Goal: Information Seeking & Learning: Learn about a topic

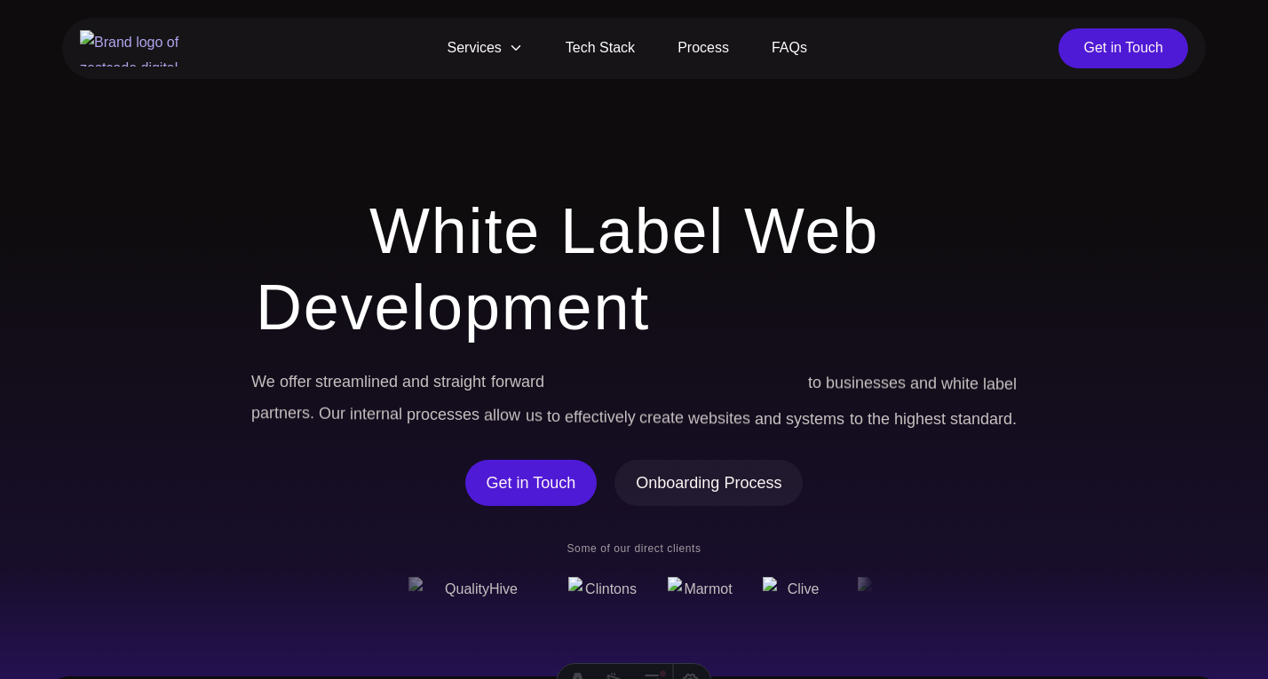
click at [496, 64] on span "Services" at bounding box center [485, 48] width 118 height 40
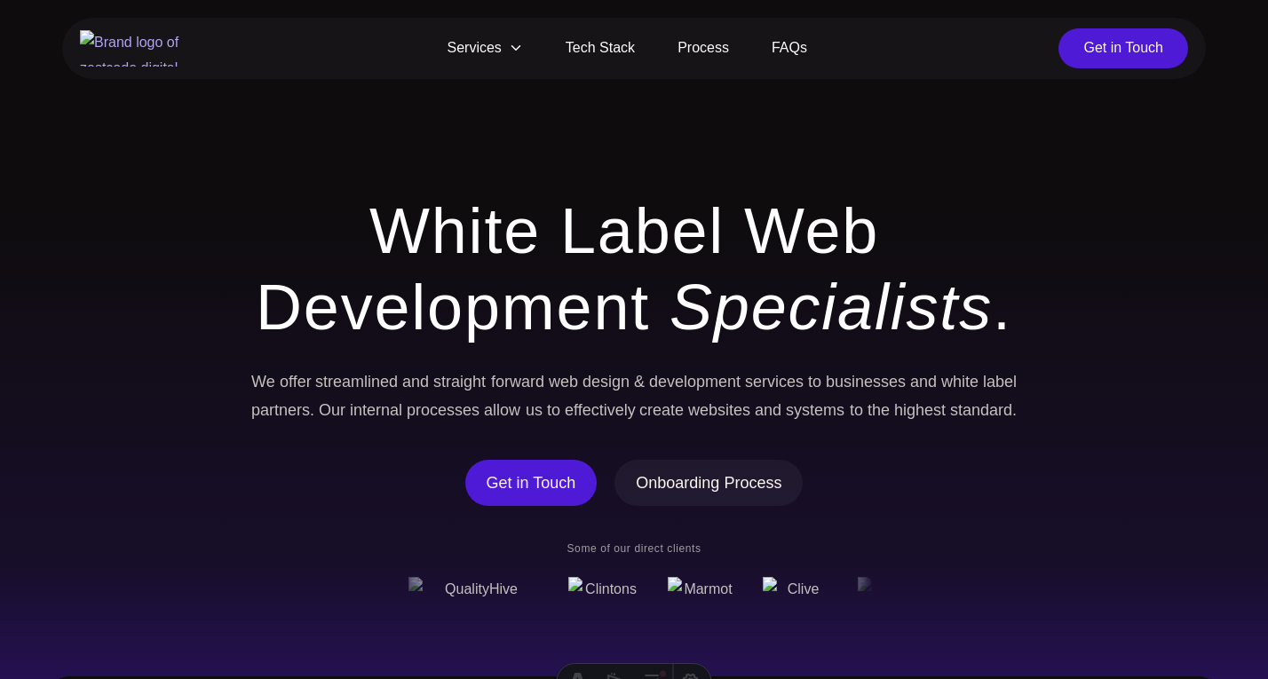
click at [497, 44] on span "Services" at bounding box center [485, 48] width 118 height 40
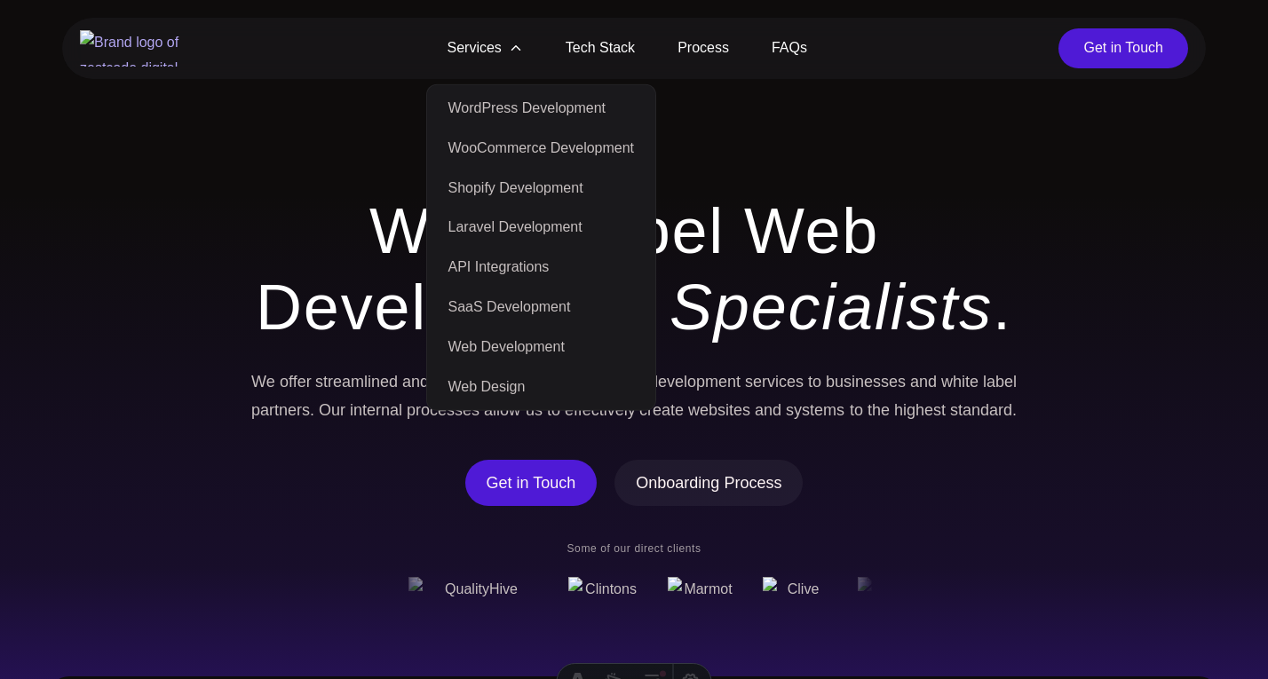
click at [524, 107] on link "WordPress Development" at bounding box center [542, 109] width 222 height 40
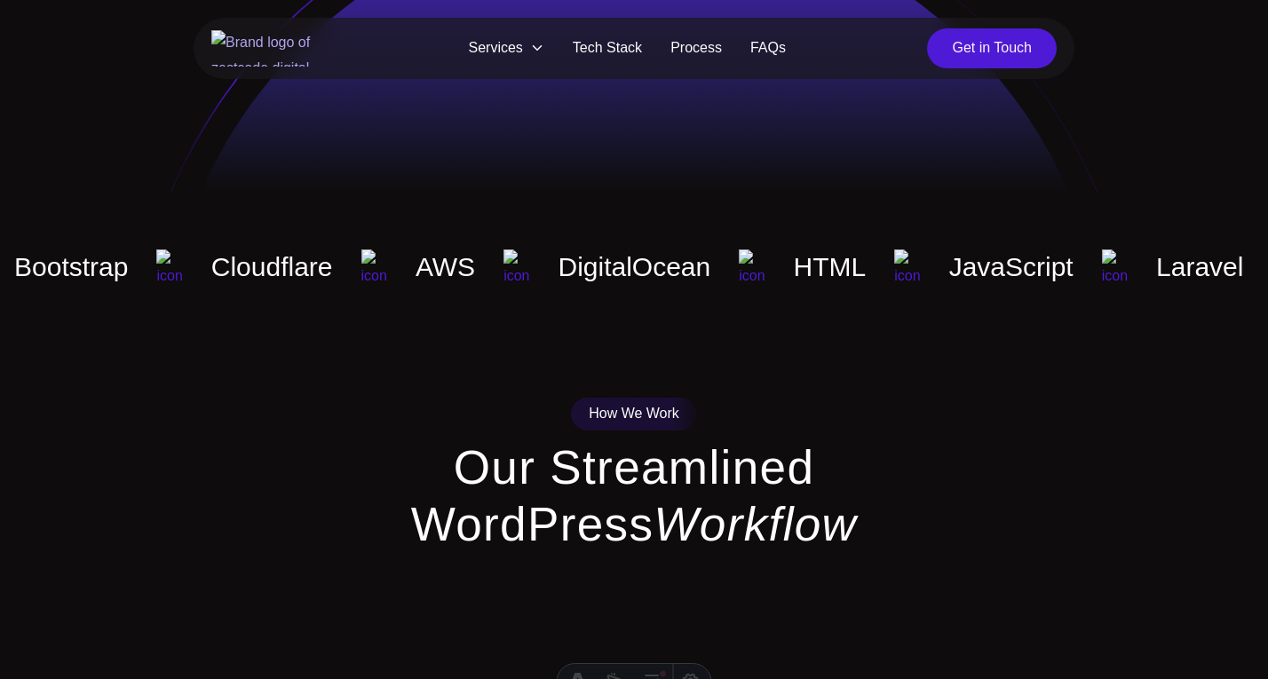
scroll to position [1821, 0]
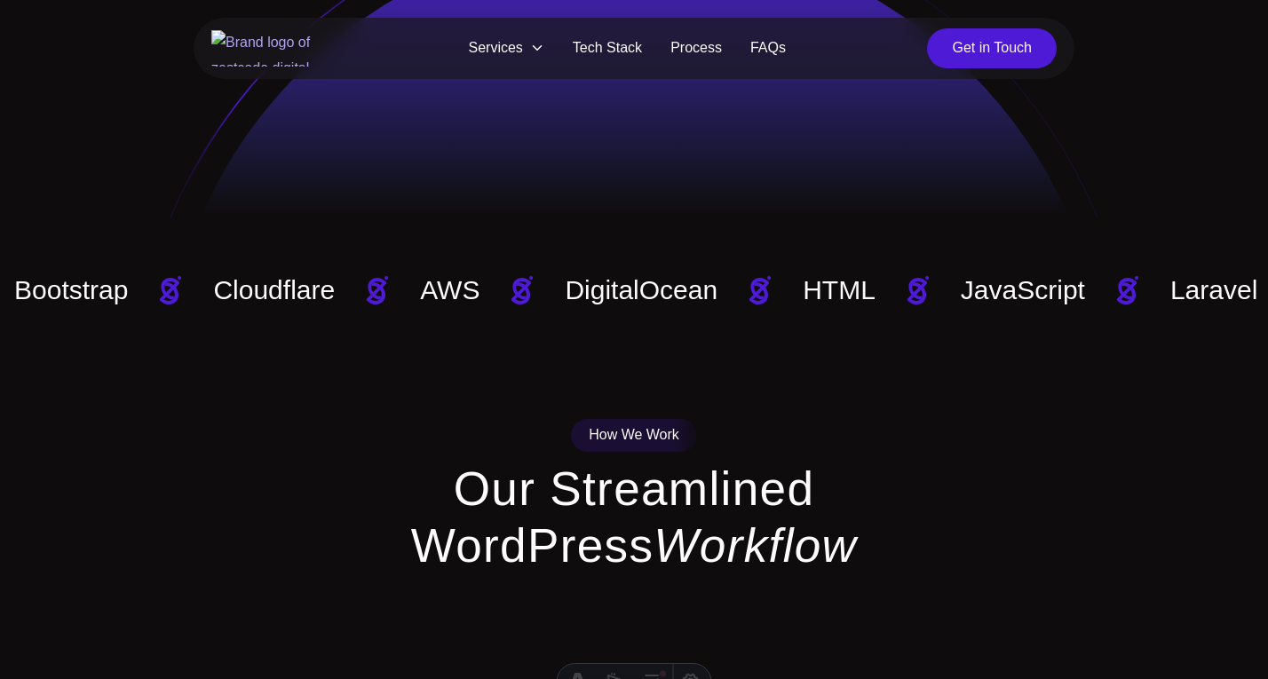
scroll to position [1844, 0]
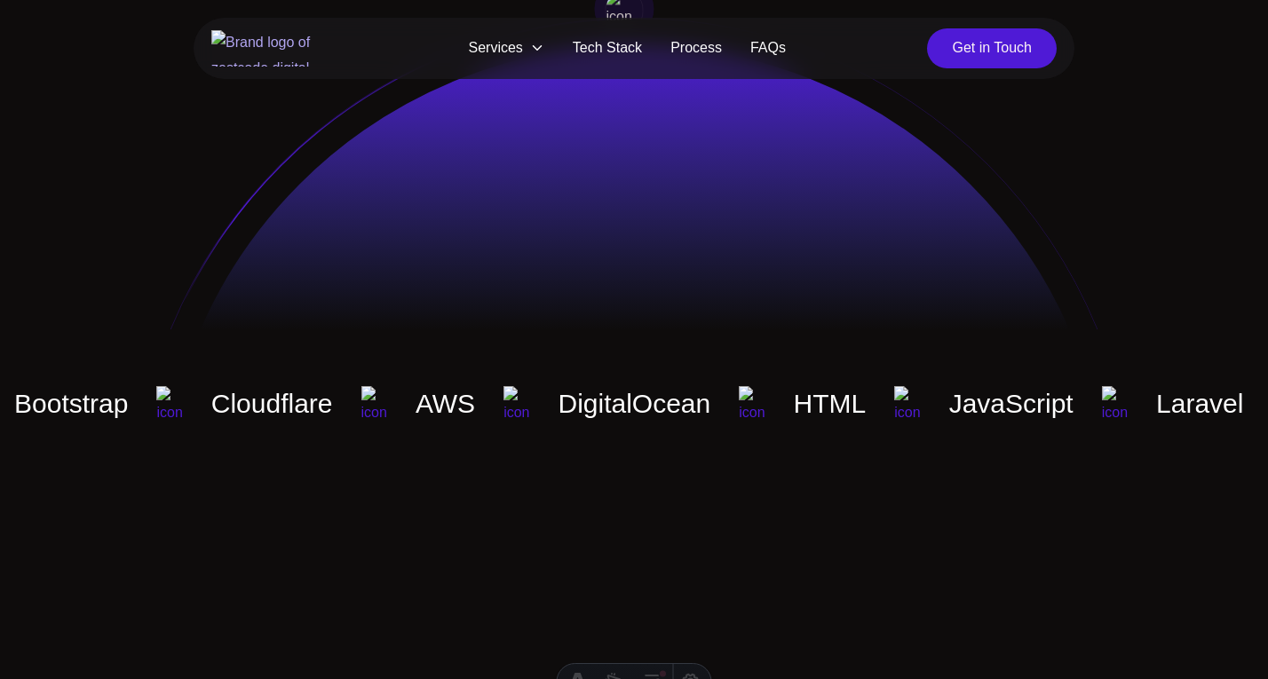
scroll to position [1713, 0]
click at [1102, 402] on img at bounding box center [1115, 404] width 26 height 36
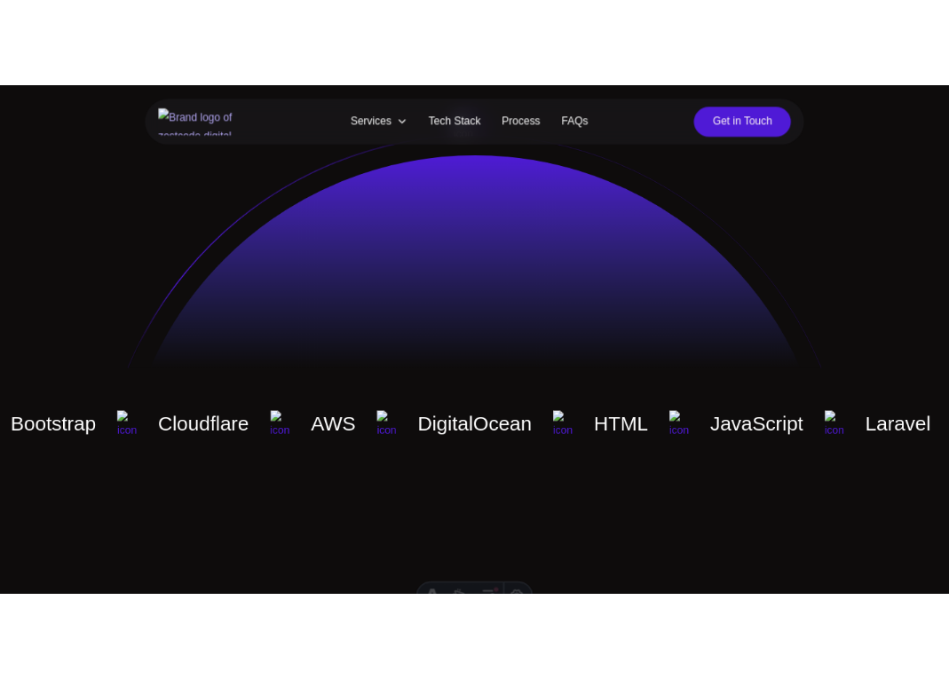
scroll to position [1746, 0]
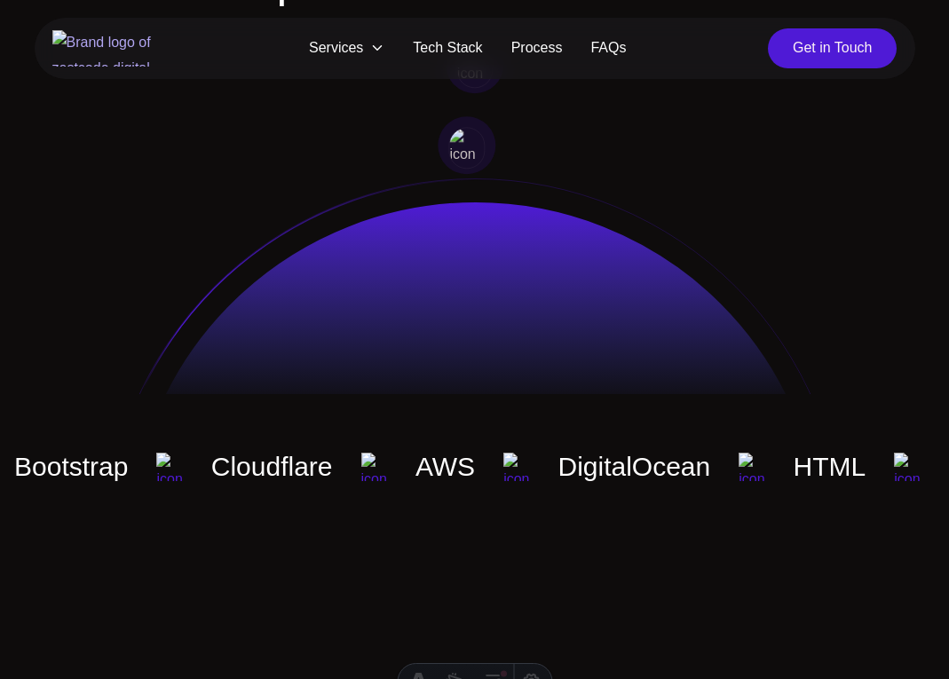
click at [325, 457] on div "Capabilities Unparalleled Tech Stack Bootstrap Cloudflare AWS DigitalOcean HTML…" at bounding box center [474, 197] width 949 height 574
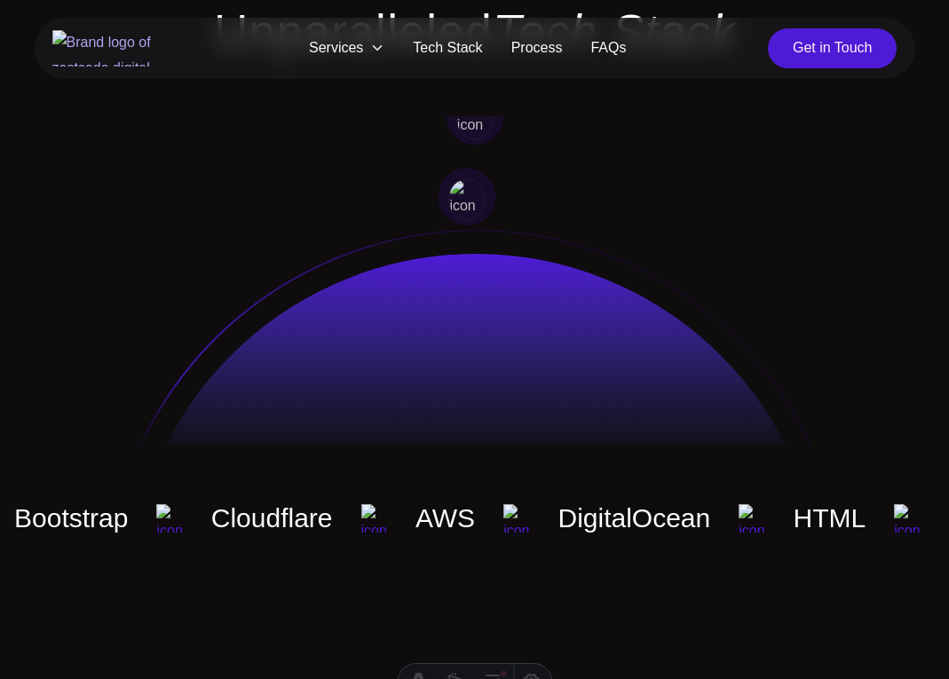
scroll to position [1724, 0]
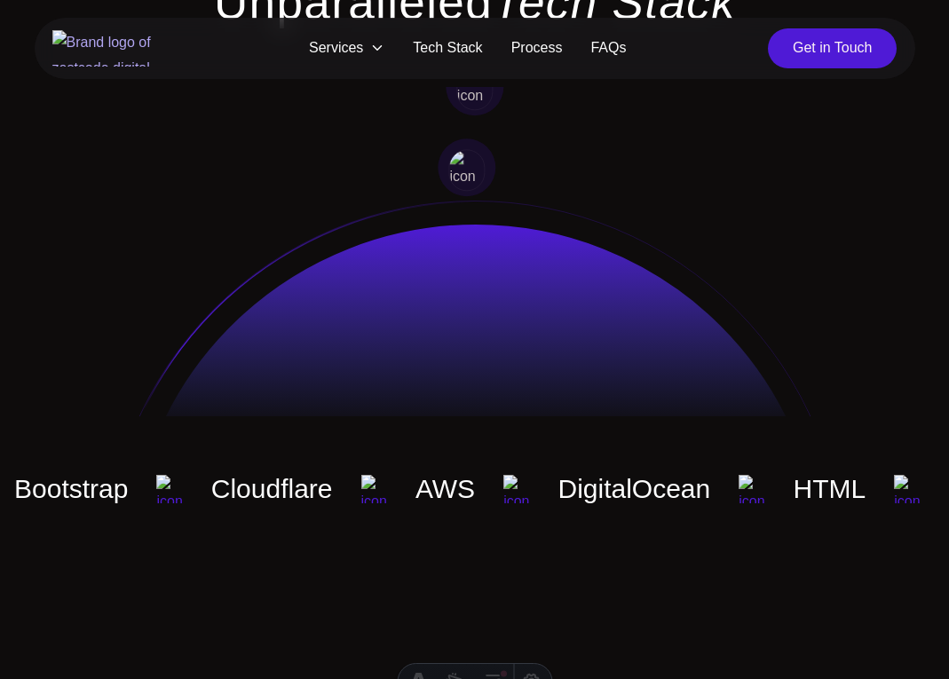
click at [556, 473] on div "DigitalOcean" at bounding box center [632, 489] width 153 height 32
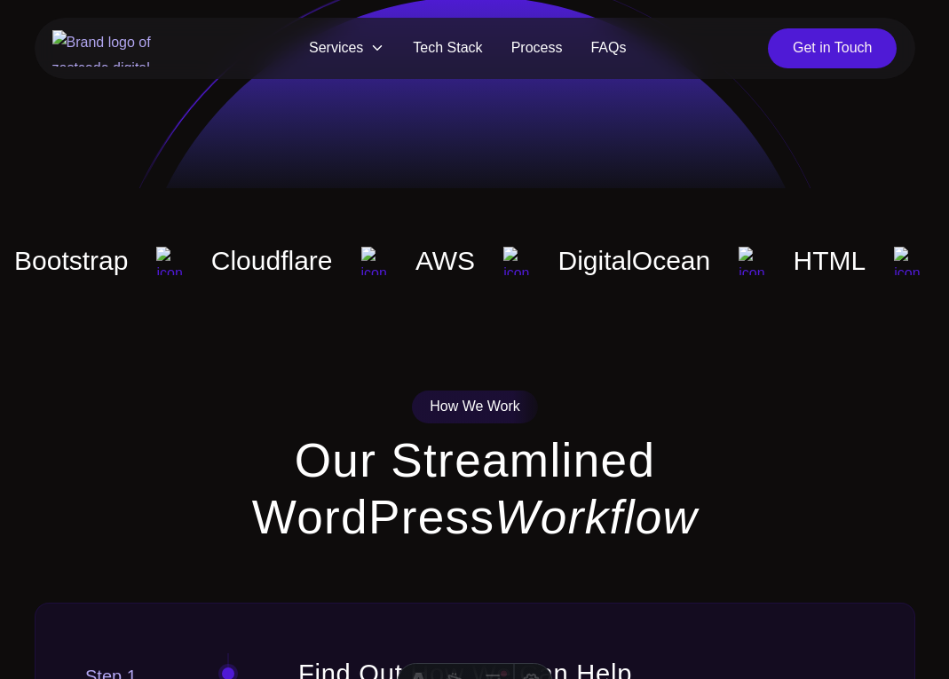
scroll to position [1974, 0]
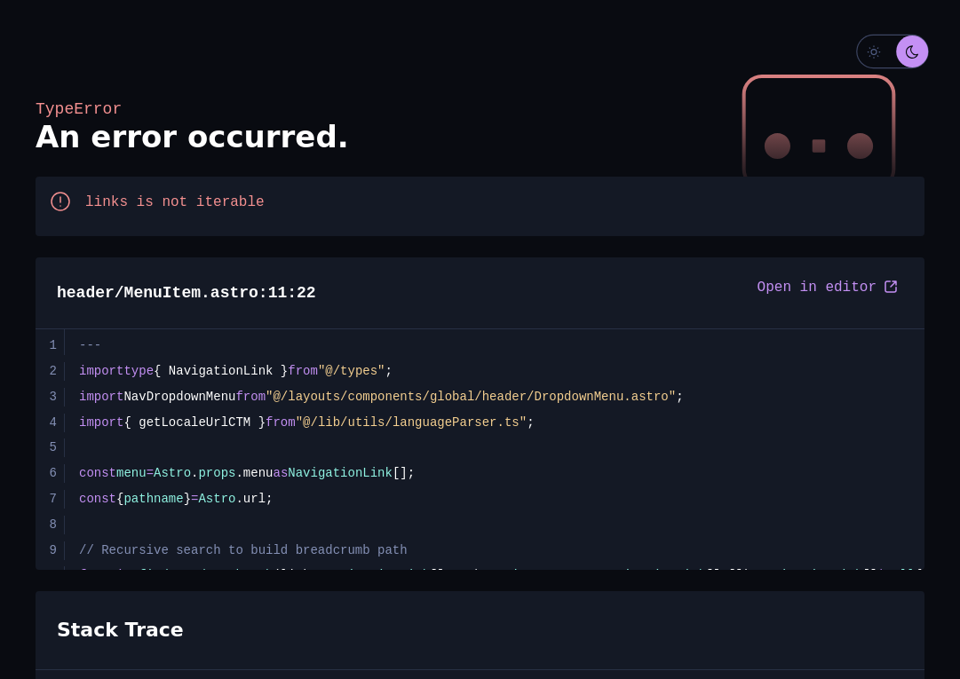
scroll to position [257, 0]
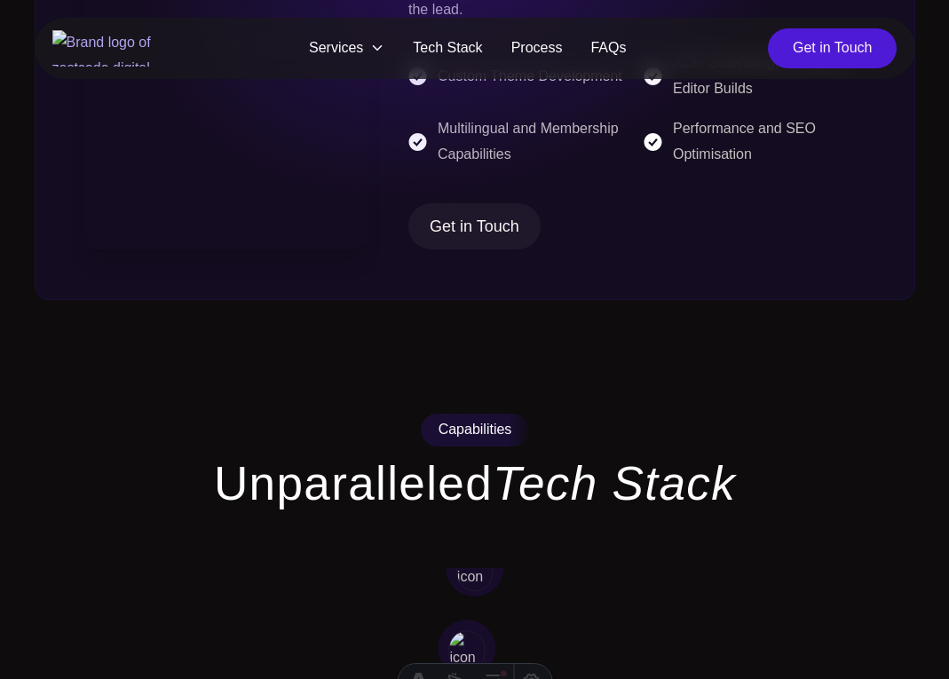
scroll to position [1444, 0]
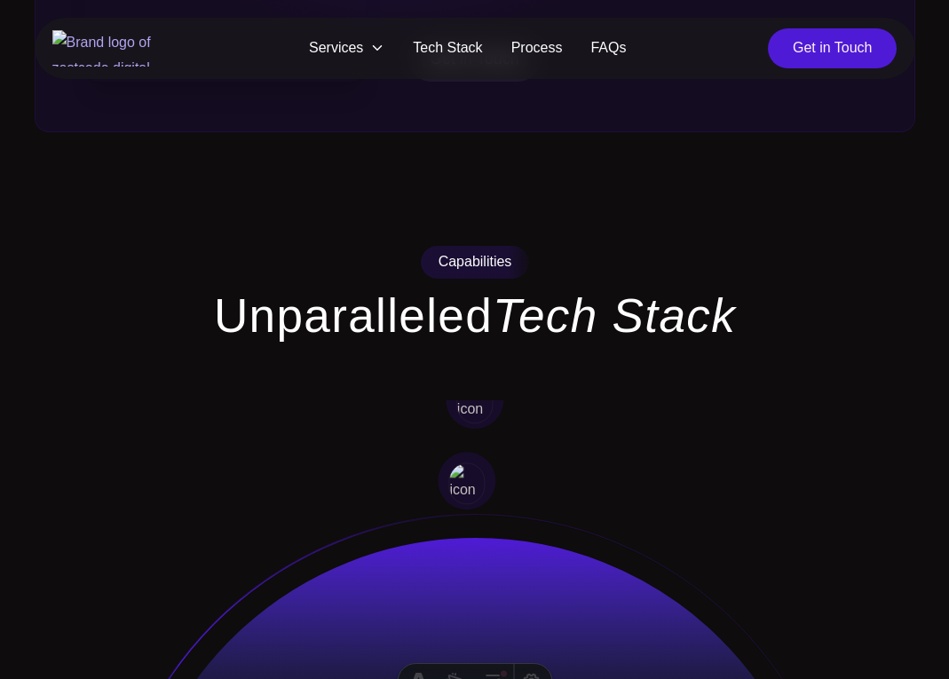
scroll to position [1444, 0]
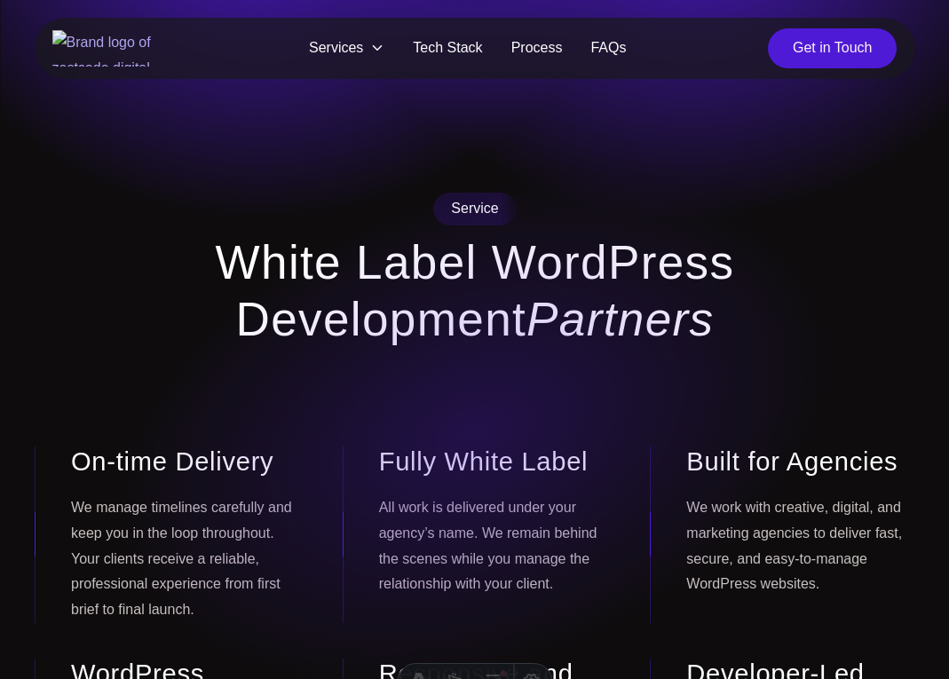
click at [352, 59] on span "Services" at bounding box center [347, 48] width 104 height 40
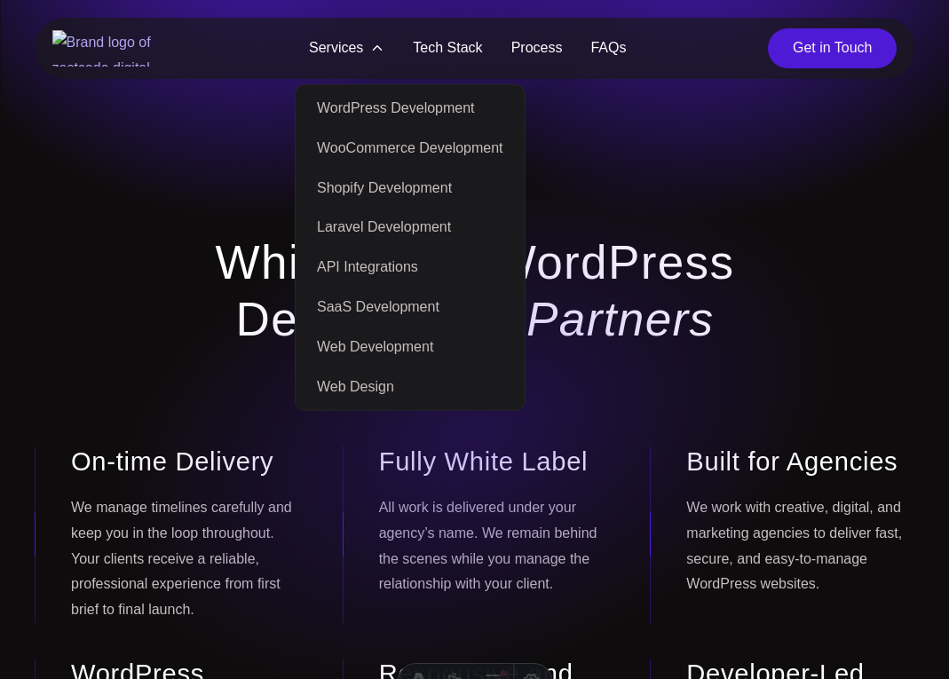
click at [392, 355] on link "Web Development" at bounding box center [410, 348] width 222 height 40
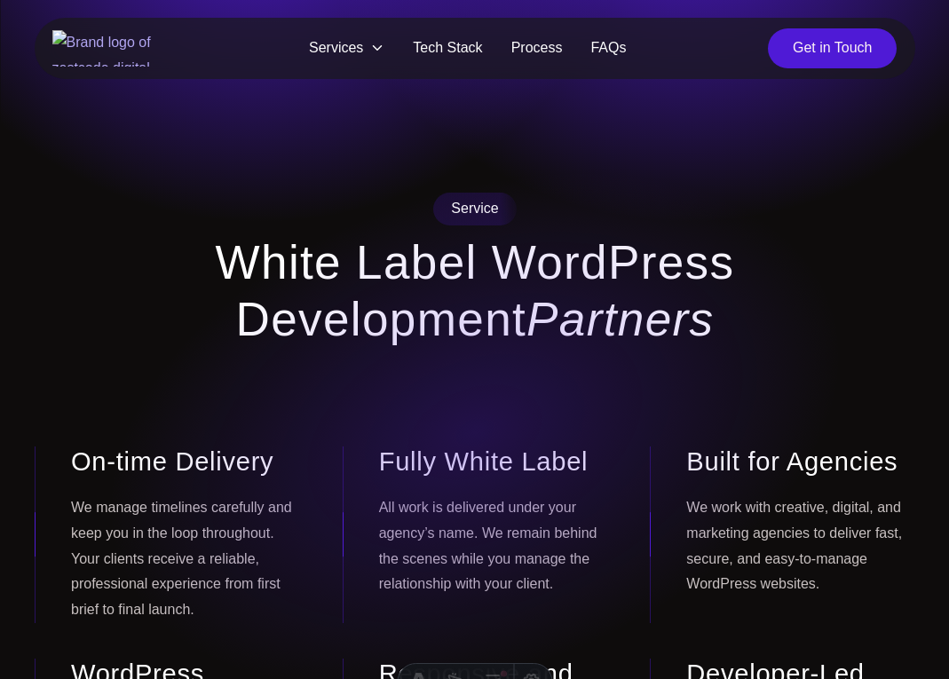
click at [365, 44] on span "Services" at bounding box center [347, 48] width 104 height 40
click at [360, 58] on span "Services" at bounding box center [347, 48] width 104 height 40
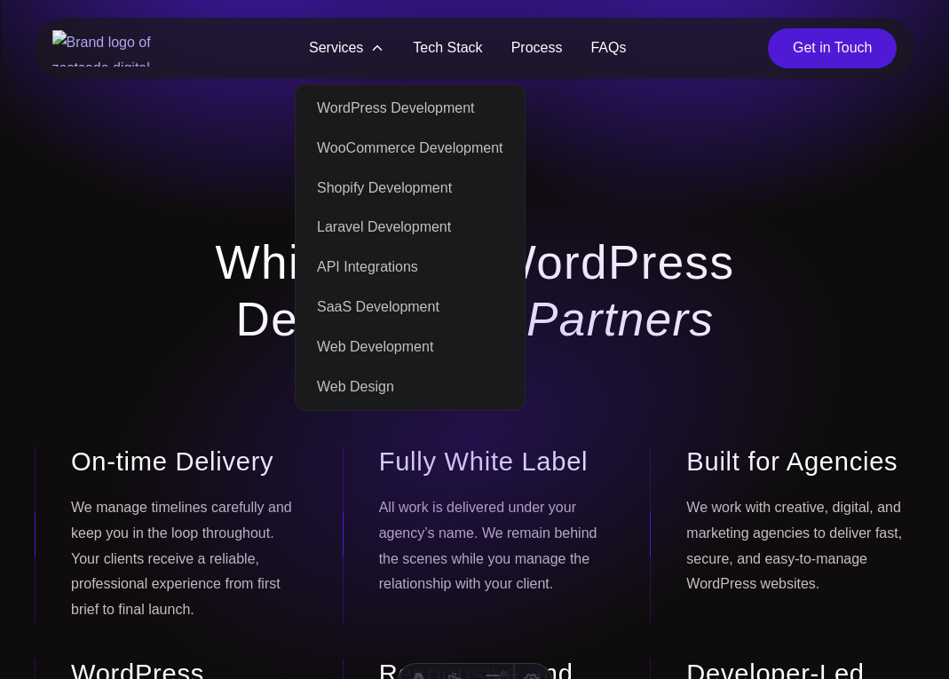
click at [384, 359] on link "Web Development" at bounding box center [410, 348] width 222 height 40
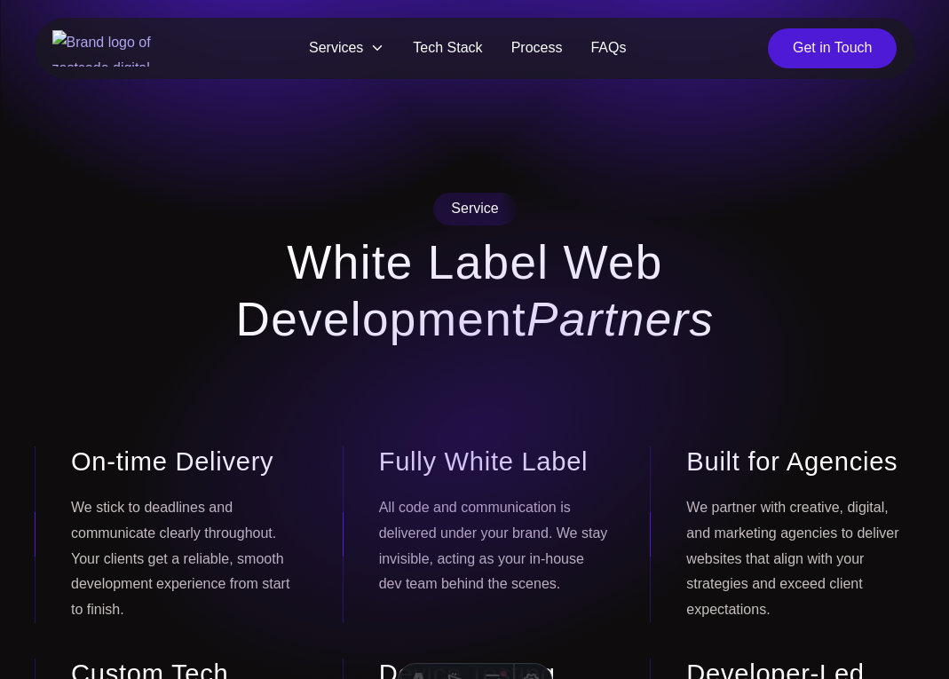
click at [347, 48] on span "Services" at bounding box center [347, 48] width 104 height 40
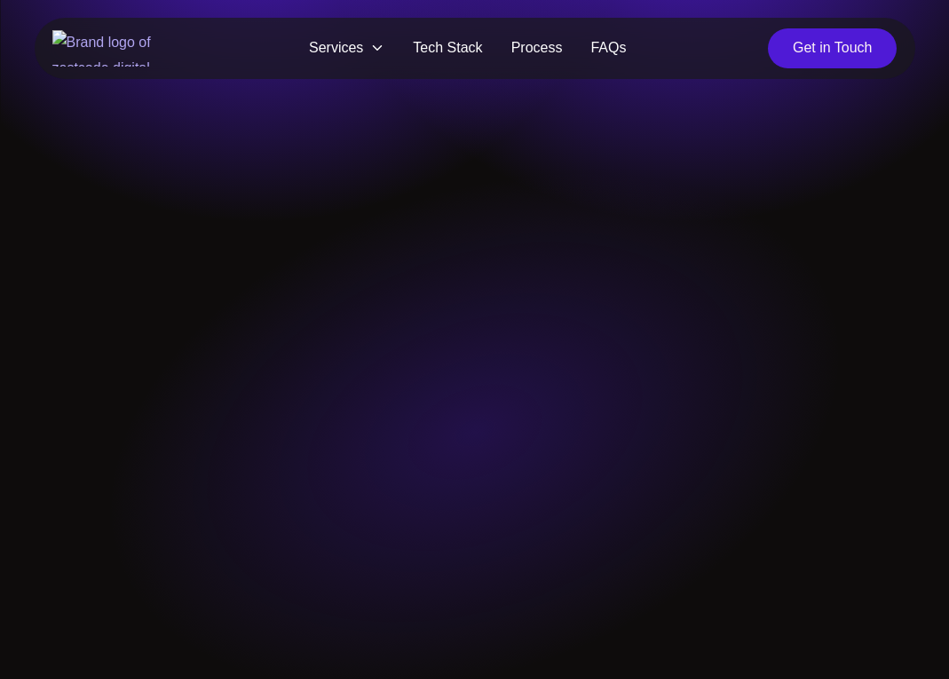
click at [357, 41] on span "Services" at bounding box center [347, 48] width 104 height 40
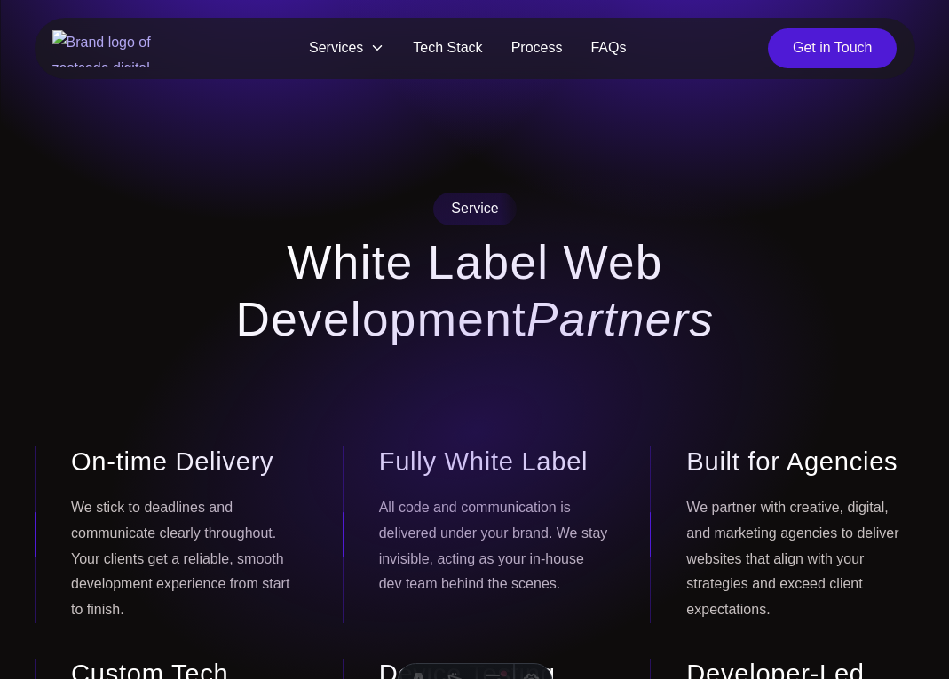
click at [360, 53] on span "Services" at bounding box center [347, 48] width 104 height 40
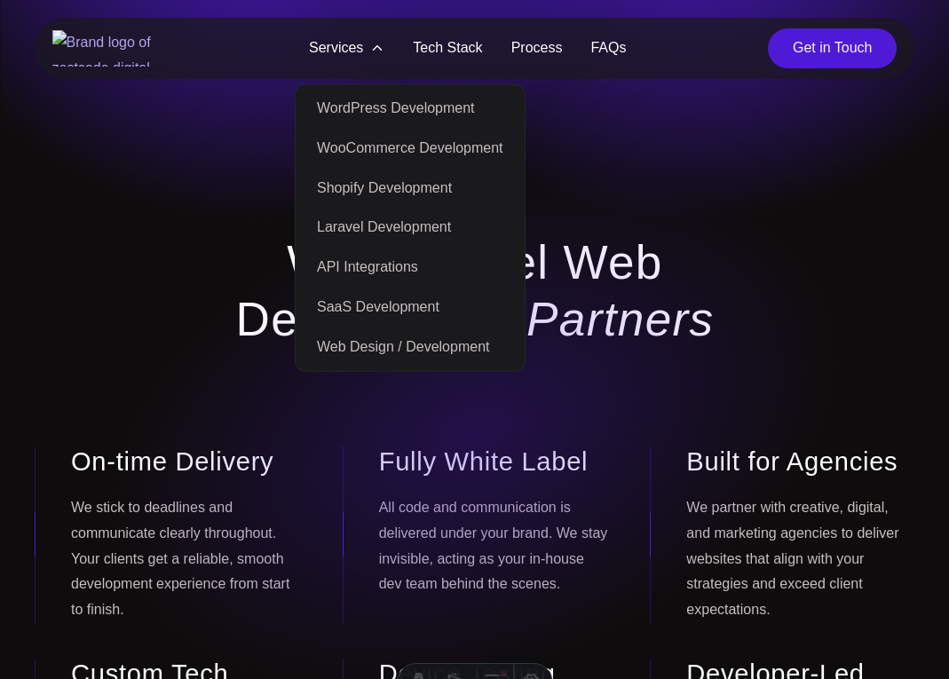
click at [405, 341] on link "Web Design / Development" at bounding box center [410, 348] width 222 height 40
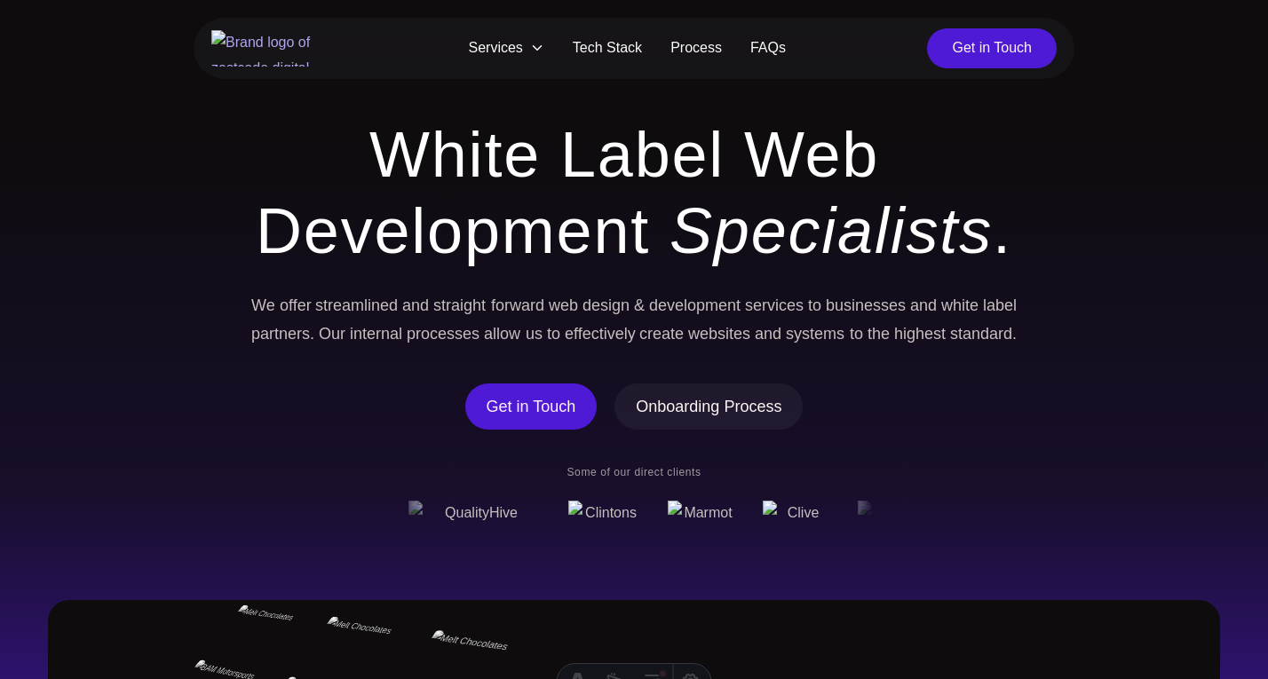
scroll to position [77, 0]
click at [521, 45] on span "Services" at bounding box center [507, 48] width 104 height 33
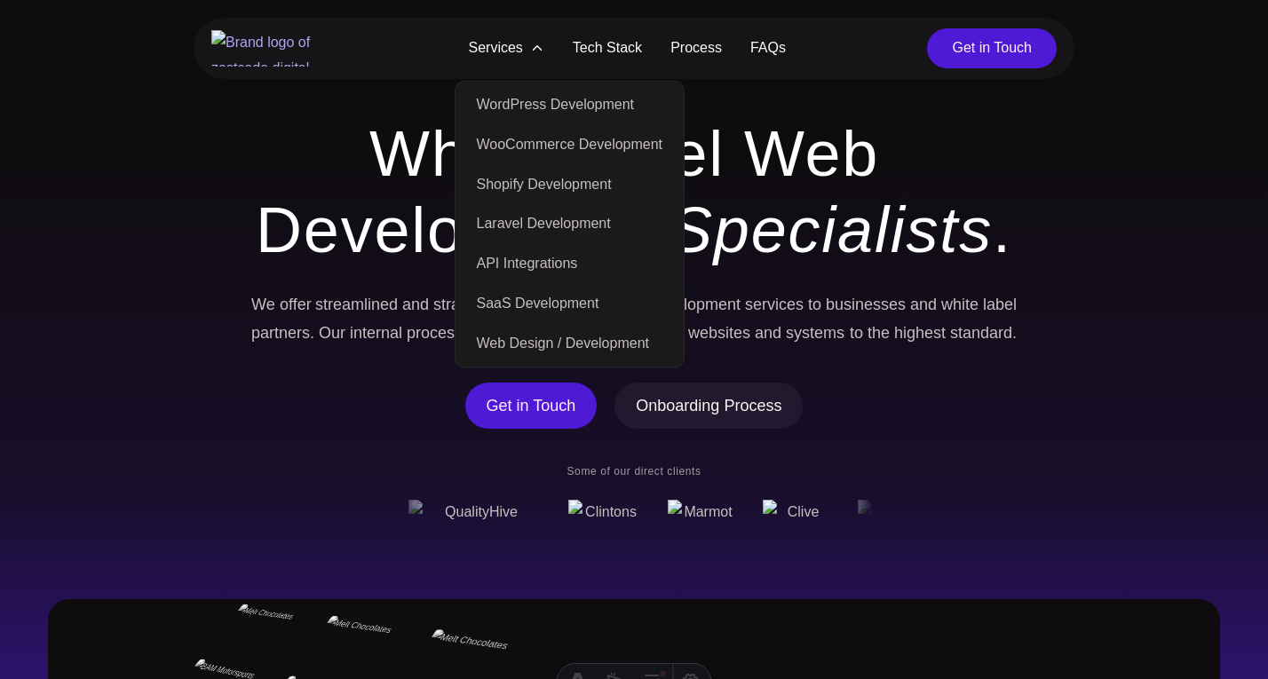
click at [558, 101] on link "WordPress Development" at bounding box center [570, 105] width 222 height 40
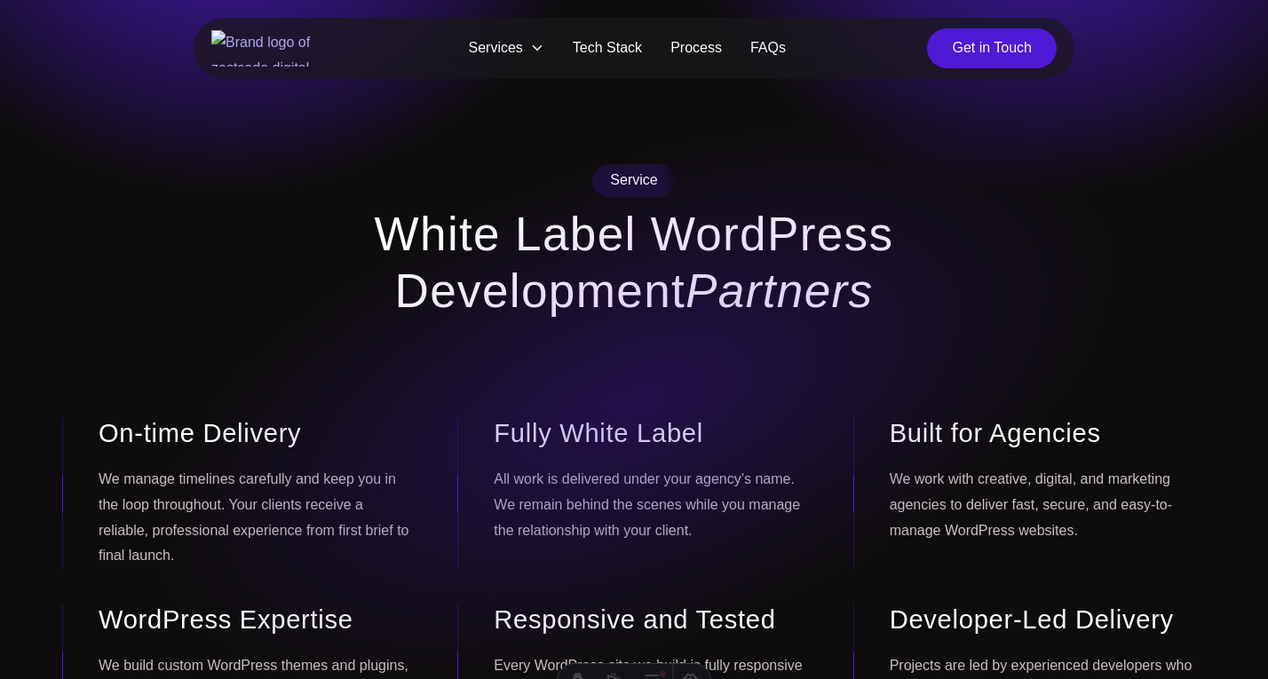
scroll to position [35, 0]
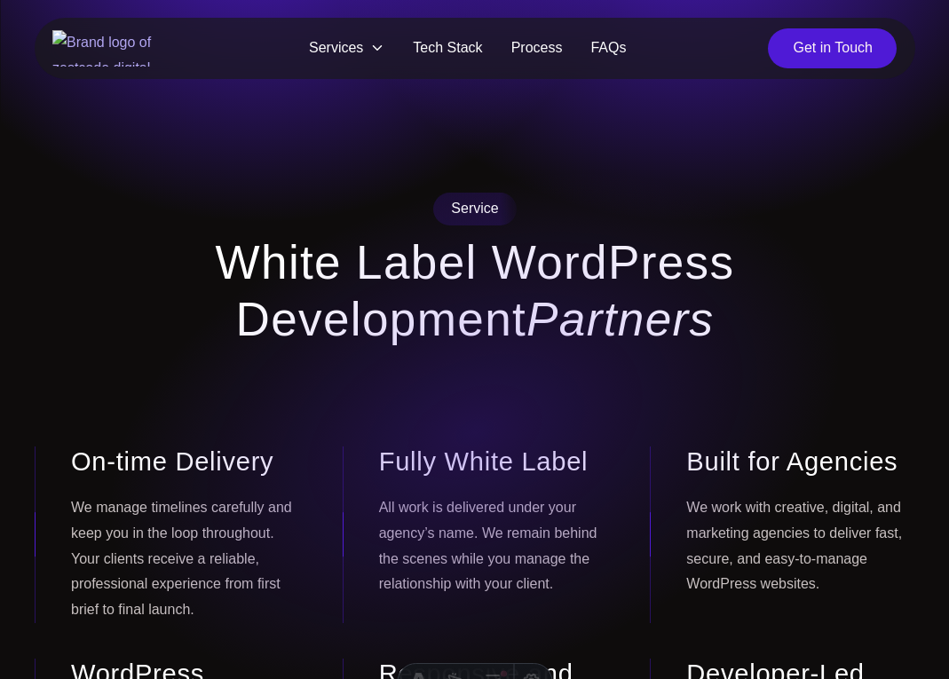
click at [436, 44] on link "Tech Stack" at bounding box center [448, 48] width 98 height 40
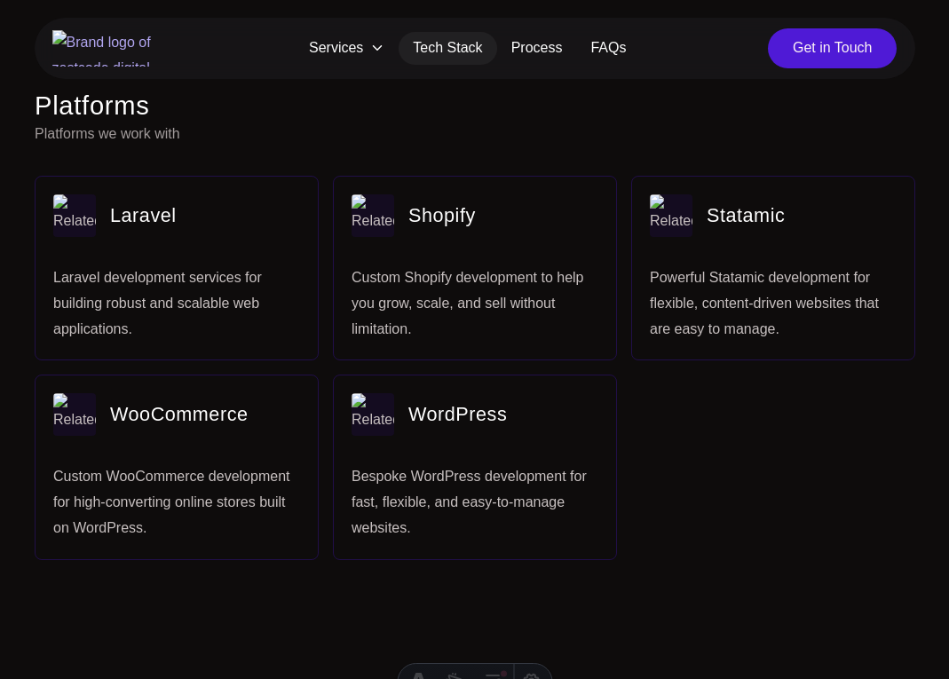
scroll to position [748, 0]
click at [200, 283] on link "Learn more about laravel" at bounding box center [177, 267] width 282 height 183
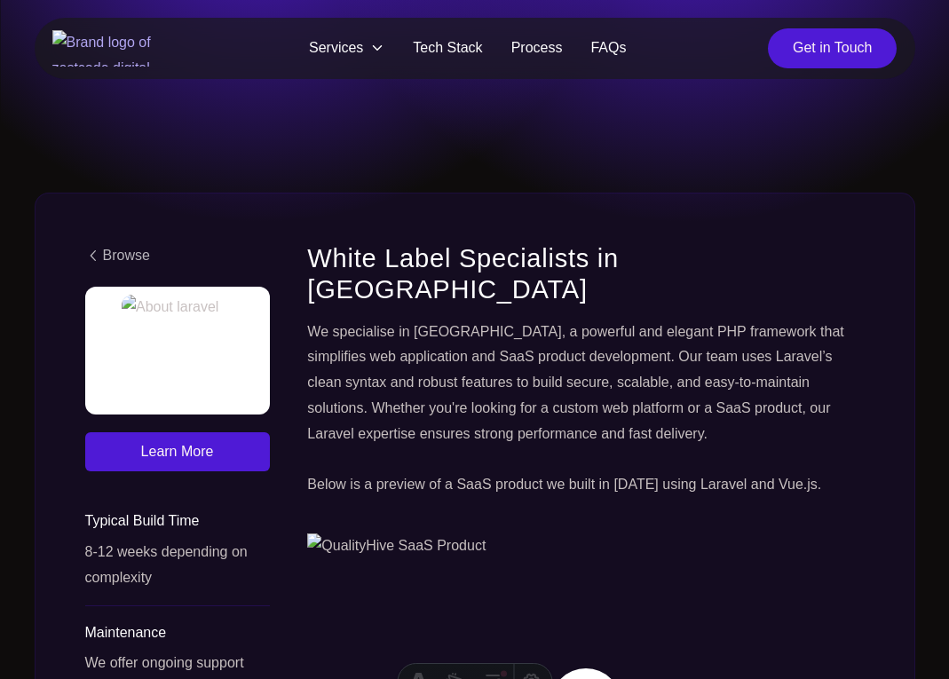
click at [4, 305] on section "Browse Learn More Typical Build Time 8-12 weeks depending on complexity Mainten…" at bounding box center [474, 502] width 949 height 846
